Goal: Task Accomplishment & Management: Use online tool/utility

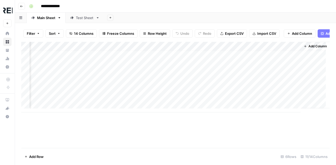
scroll to position [4, 431]
click at [282, 82] on div "Add Column" at bounding box center [175, 77] width 308 height 71
click at [179, 131] on div "Add Column" at bounding box center [175, 95] width 308 height 106
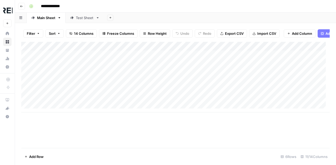
click at [229, 132] on div "Add Column" at bounding box center [175, 95] width 308 height 106
click at [88, 20] on link "Test Sheet" at bounding box center [85, 18] width 38 height 10
click at [44, 21] on link "Main Sheet" at bounding box center [46, 18] width 39 height 10
